Goal: Information Seeking & Learning: Learn about a topic

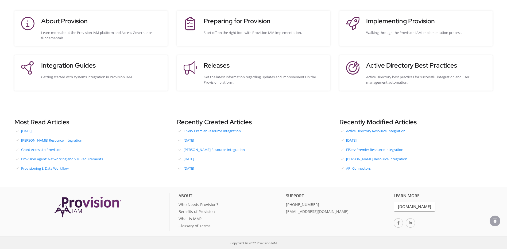
scroll to position [122, 0]
click at [198, 140] on link "[DATE]" at bounding box center [253, 140] width 153 height 8
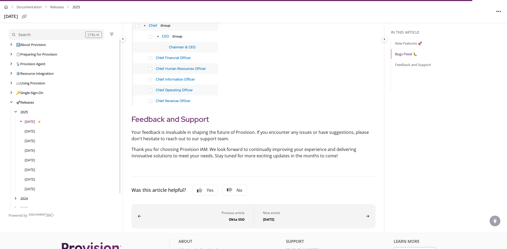
scroll to position [427, 0]
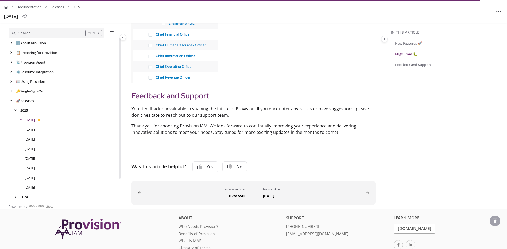
click at [30, 131] on link "[DATE]" at bounding box center [30, 129] width 10 height 5
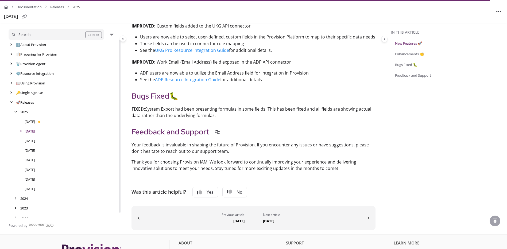
scroll to position [1202, 0]
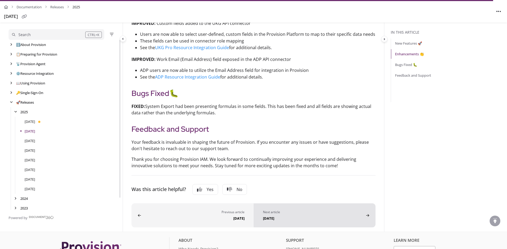
click at [284, 214] on div "[DATE]" at bounding box center [313, 217] width 101 height 6
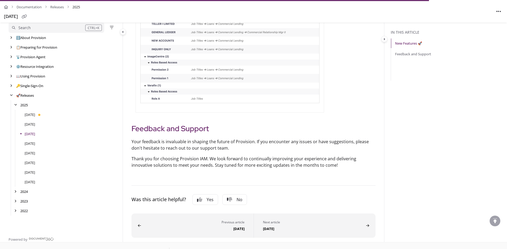
scroll to position [454, 0]
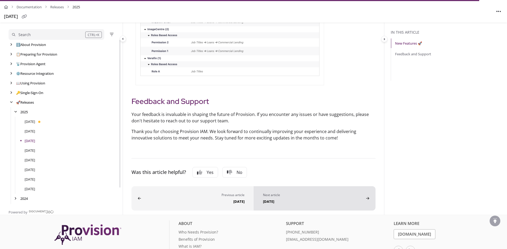
click at [339, 191] on button "Next article [DATE]" at bounding box center [314, 198] width 122 height 24
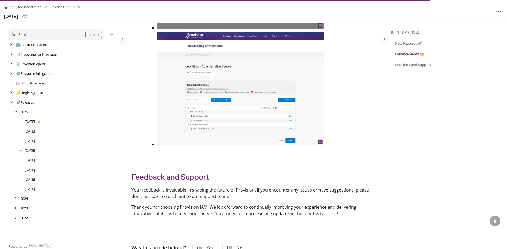
scroll to position [561, 0]
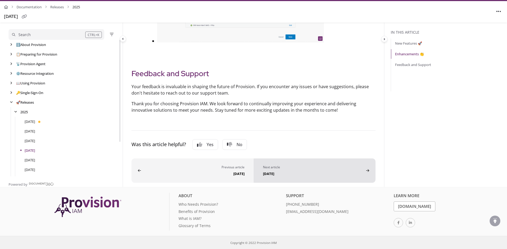
click at [291, 176] on button "Next article [DATE]" at bounding box center [314, 170] width 122 height 24
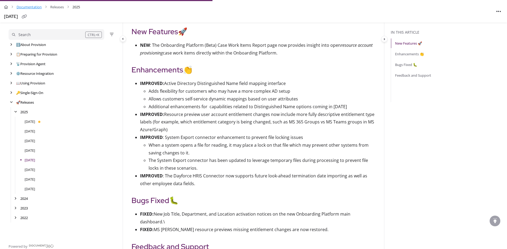
click at [35, 6] on link "Documentation" at bounding box center [29, 7] width 25 height 8
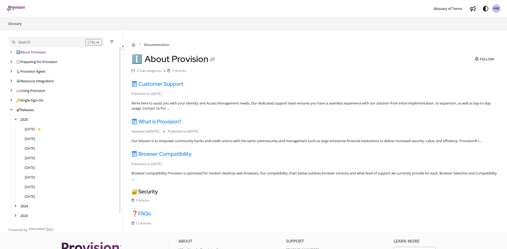
click at [25, 44] on div "Search" at bounding box center [24, 42] width 12 height 6
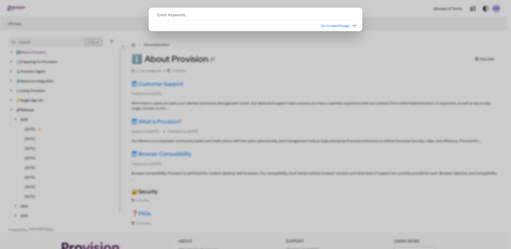
click at [248, 41] on ngb-modal-window "Go to search page" at bounding box center [255, 124] width 511 height 249
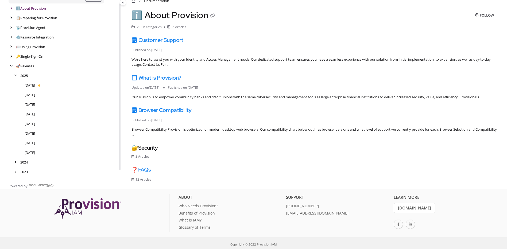
scroll to position [45, 0]
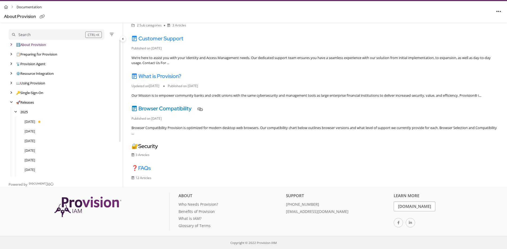
click at [167, 107] on link "Browser Compatibility" at bounding box center [161, 108] width 60 height 7
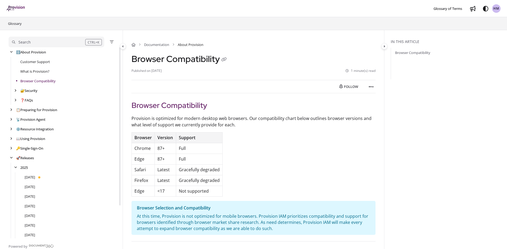
click at [40, 44] on div "Search" at bounding box center [48, 42] width 73 height 6
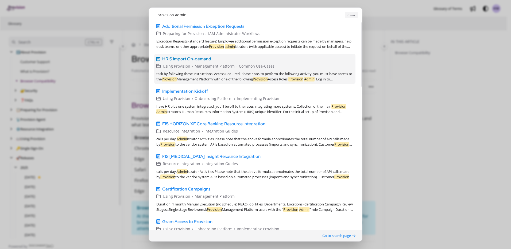
scroll to position [107, 0]
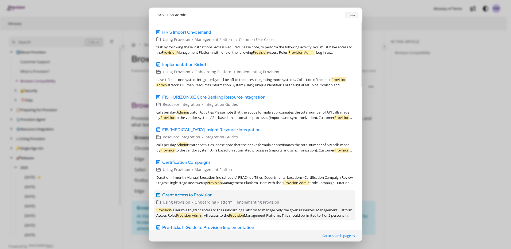
type input "provision admin"
click at [202, 195] on span "Grant Access to Provision" at bounding box center [187, 195] width 50 height 6
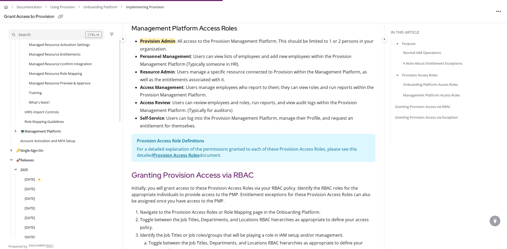
scroll to position [472, 0]
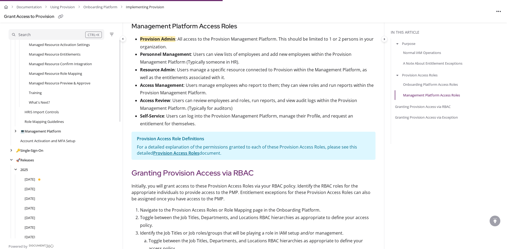
click at [217, 77] on p "Resource Admin : Users manage a specific resource connected to Provision within…" at bounding box center [257, 73] width 235 height 15
click at [178, 152] on link "Provision Access Roles" at bounding box center [176, 153] width 46 height 6
click at [201, 124] on p "Self-Service : Users can log into the Provision Management Platform, manage the…" at bounding box center [257, 119] width 235 height 15
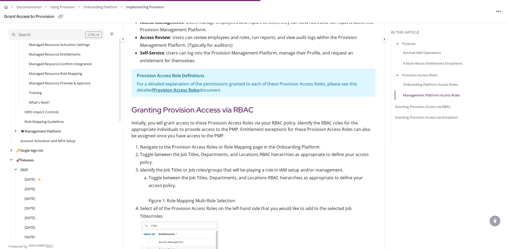
scroll to position [526, 0]
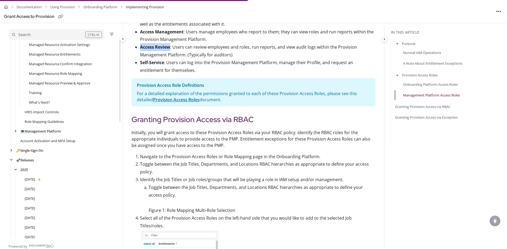
drag, startPoint x: 141, startPoint y: 47, endPoint x: 170, endPoint y: 50, distance: 29.0
click at [170, 50] on p "Access Review : Users can review employees and roles, run reports, and view aud…" at bounding box center [257, 50] width 235 height 15
copy strong "Access Review"
click at [234, 55] on p "Access Review : Users can review employees and roles, run reports, and view aud…" at bounding box center [257, 50] width 235 height 15
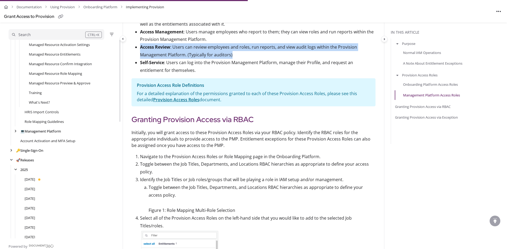
drag, startPoint x: 232, startPoint y: 56, endPoint x: 140, endPoint y: 46, distance: 91.6
click at [140, 46] on p "Access Review : Users can review employees and roles, run reports, and view aud…" at bounding box center [257, 50] width 235 height 15
copy p "Access Review : Users can review employees and roles, run reports, and view aud…"
